Goal: Information Seeking & Learning: Find specific fact

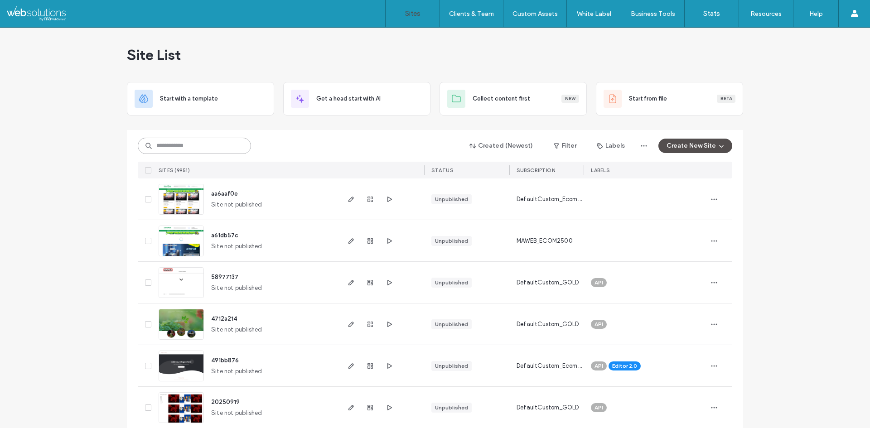
click at [226, 149] on input at bounding box center [194, 146] width 113 height 16
paste input "********"
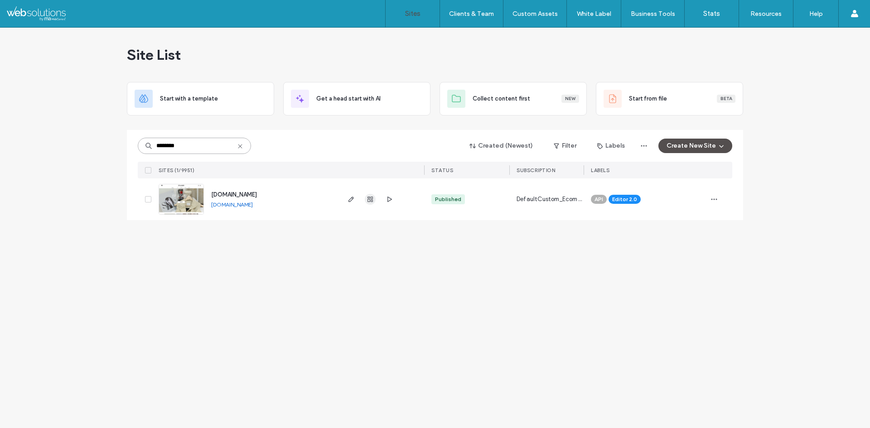
type input "********"
click at [368, 200] on icon "button" at bounding box center [370, 199] width 7 height 7
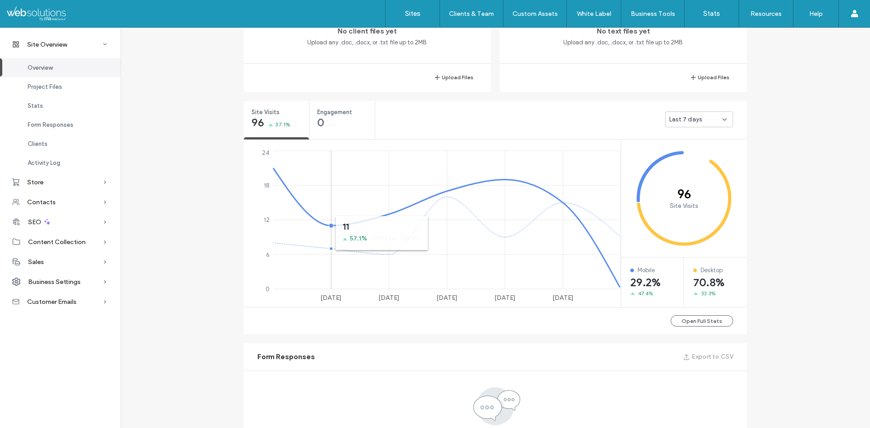
scroll to position [544, 0]
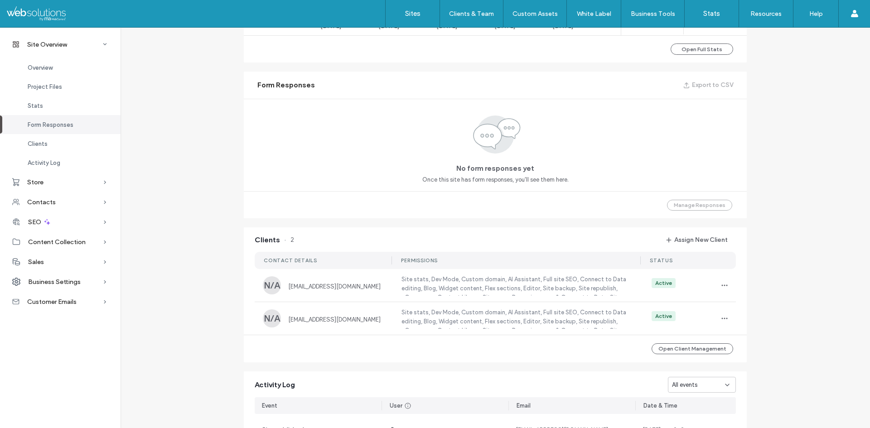
scroll to position [317, 0]
copy span "[EMAIL_ADDRESS][DOMAIN_NAME]"
drag, startPoint x: 377, startPoint y: 287, endPoint x: 210, endPoint y: 296, distance: 166.6
click at [207, 296] on div "Site Overview [DOMAIN_NAME] Site ID: 80aa9a41 [URL][DOMAIN_NAME] Editor 2.0 Pub…" at bounding box center [496, 56] width 750 height 1145
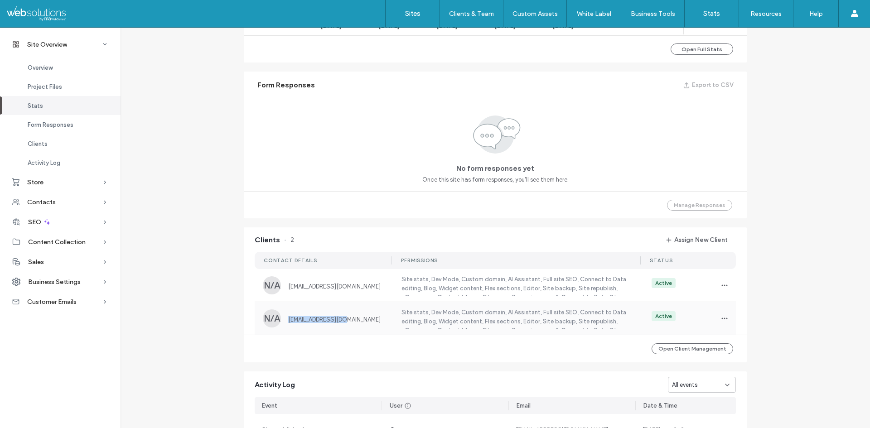
copy div "[EMAIL_ADDRESS][DOMAIN_NAME]"
drag, startPoint x: 372, startPoint y: 320, endPoint x: 213, endPoint y: 334, distance: 159.7
click at [190, 320] on div "Site Overview [DOMAIN_NAME] Site ID: 80aa9a41 [URL][DOMAIN_NAME] Editor 2.0 Pub…" at bounding box center [496, 56] width 750 height 1145
